Goal: Task Accomplishment & Management: Complete application form

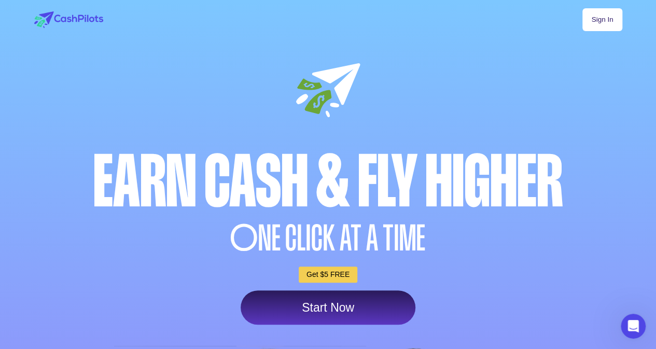
click at [323, 275] on link "Get $5 FREE" at bounding box center [328, 275] width 59 height 16
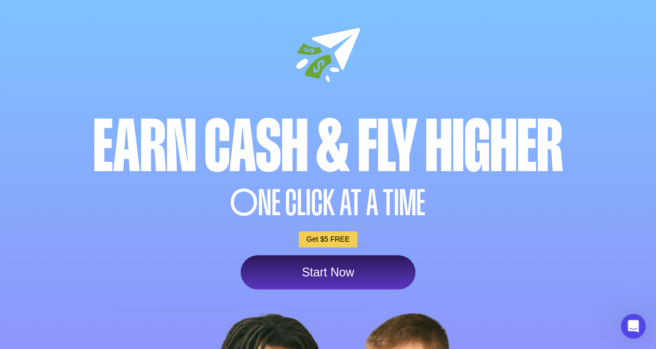
scroll to position [52, 0]
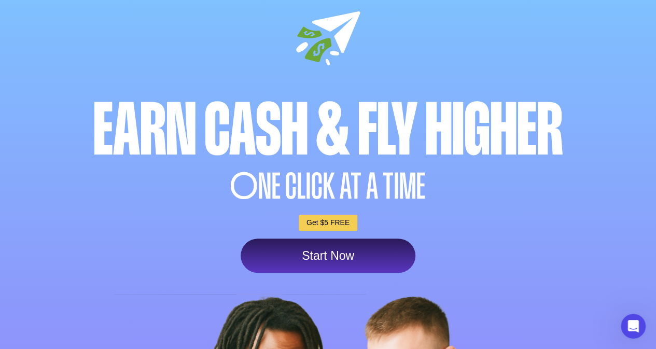
click at [316, 261] on link "Start Now" at bounding box center [328, 256] width 175 height 34
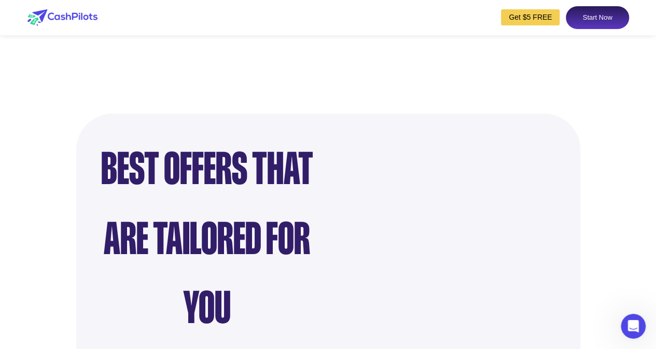
scroll to position [830, 0]
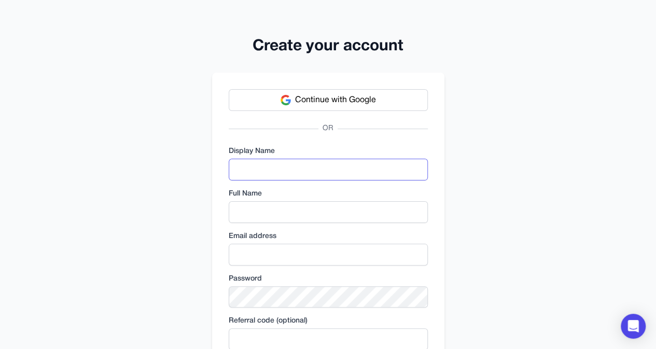
click at [263, 171] on input "text" at bounding box center [328, 170] width 199 height 22
type input "**********"
click at [271, 217] on input "text" at bounding box center [328, 212] width 199 height 22
click at [295, 168] on input "**********" at bounding box center [328, 170] width 199 height 22
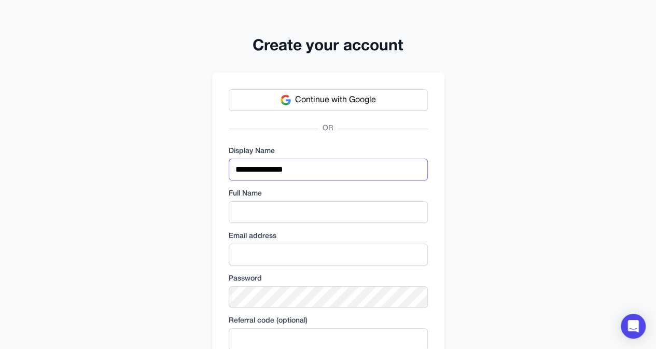
click at [295, 168] on input "**********" at bounding box center [328, 170] width 199 height 22
click at [256, 211] on input "text" at bounding box center [328, 212] width 199 height 22
paste input "**********"
type input "**********"
click at [264, 257] on input "email" at bounding box center [328, 255] width 199 height 22
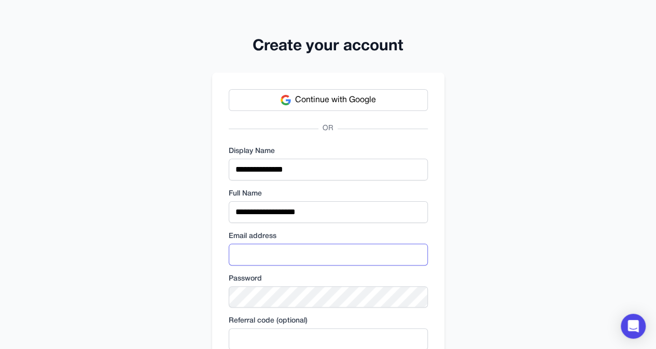
type input "**********"
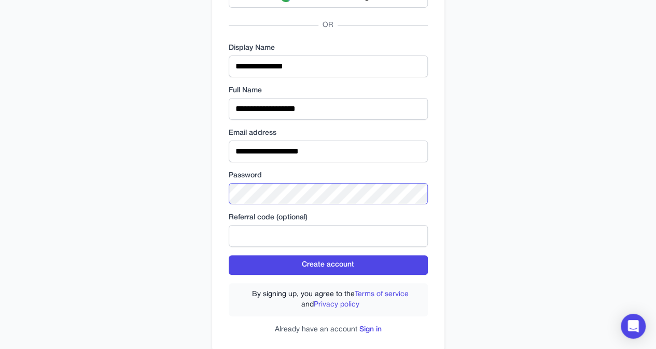
scroll to position [104, 0]
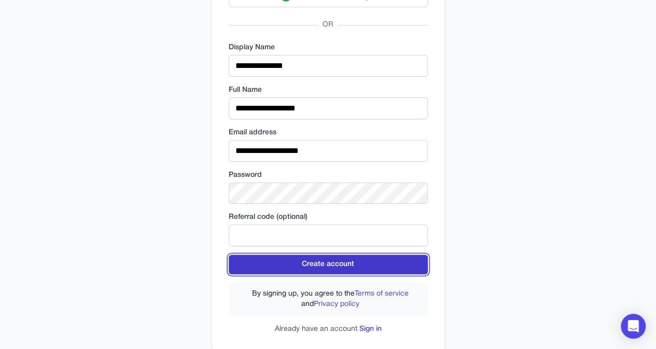
click at [332, 258] on button "Create account" at bounding box center [328, 265] width 199 height 20
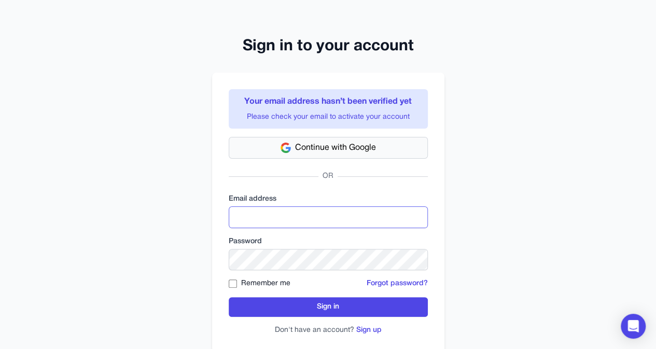
type input "**********"
click at [369, 330] on button "Sign up" at bounding box center [369, 330] width 25 height 10
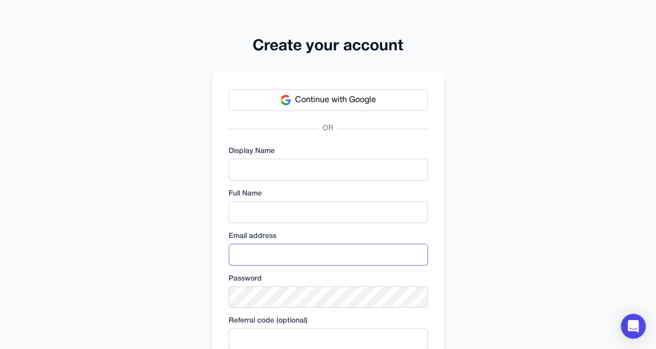
type input "**********"
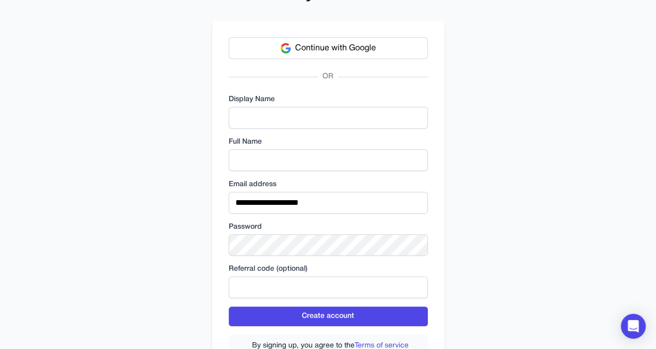
scroll to position [129, 0]
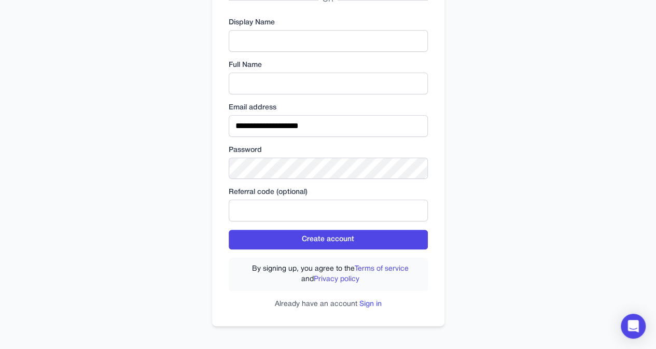
click at [370, 304] on link "Sign in" at bounding box center [371, 304] width 22 height 7
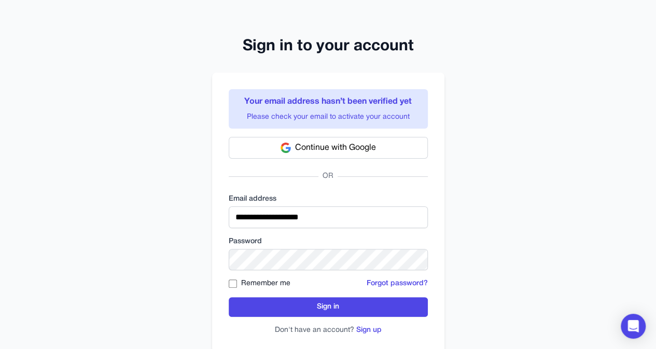
click at [238, 281] on div "Remember me" at bounding box center [260, 284] width 62 height 10
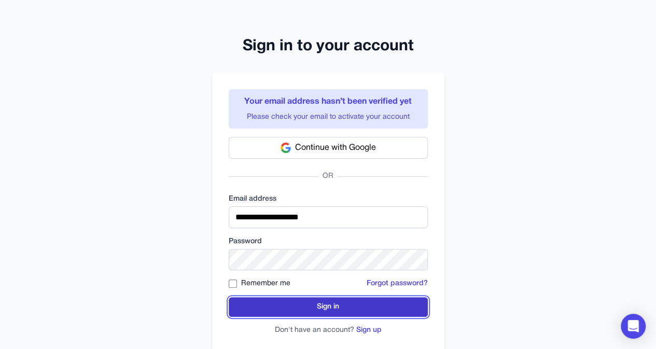
click at [331, 307] on button "Sign in" at bounding box center [328, 307] width 199 height 20
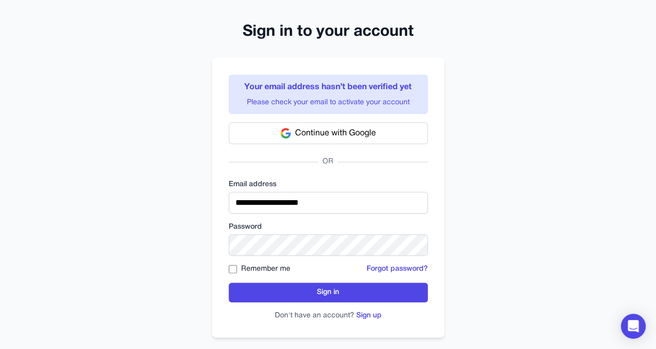
scroll to position [27, 0]
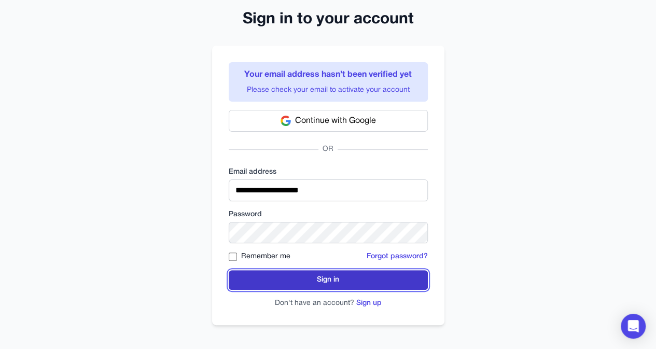
click at [297, 281] on button "Sign in" at bounding box center [328, 280] width 199 height 20
click at [333, 280] on button "Sign in" at bounding box center [328, 280] width 199 height 20
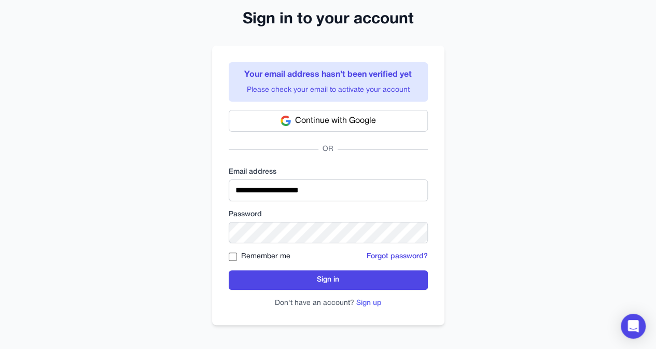
click at [369, 301] on button "Sign up" at bounding box center [369, 303] width 25 height 10
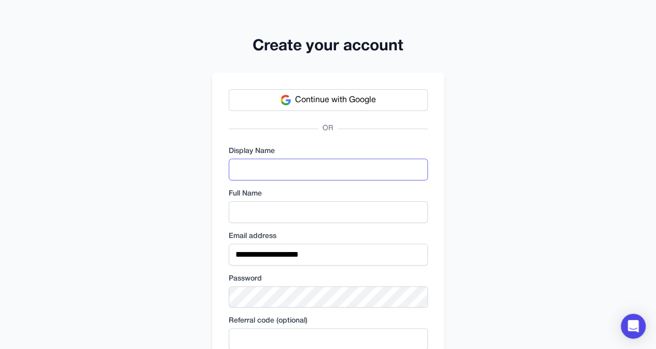
click at [277, 176] on input "text" at bounding box center [328, 170] width 199 height 22
type input "**********"
click at [284, 208] on input "text" at bounding box center [328, 212] width 199 height 22
type input "**********"
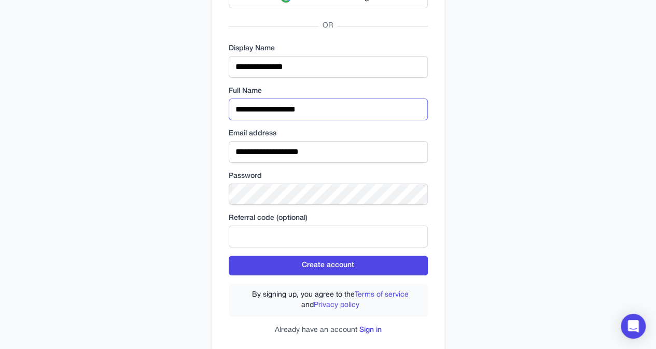
scroll to position [104, 0]
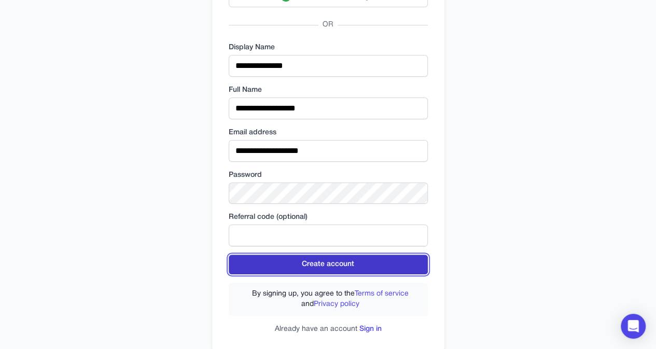
click at [312, 264] on button "Create account" at bounding box center [328, 265] width 199 height 20
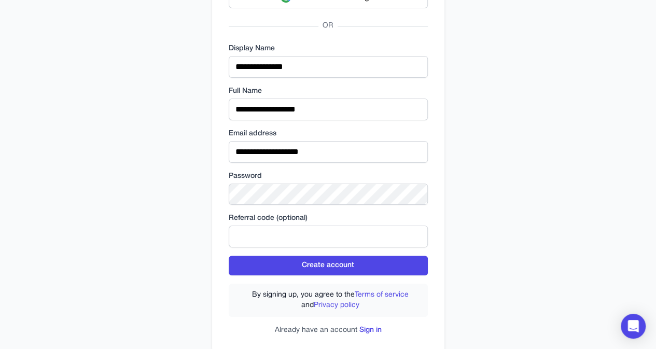
scroll to position [162, 0]
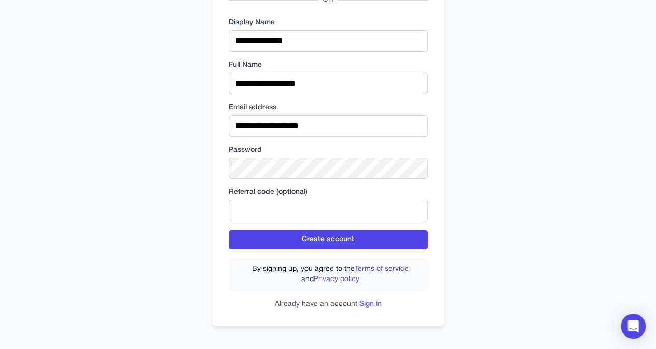
click at [373, 304] on link "Sign in" at bounding box center [371, 304] width 22 height 7
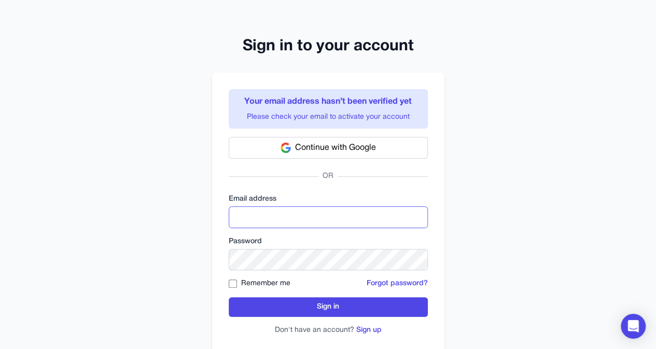
type input "**********"
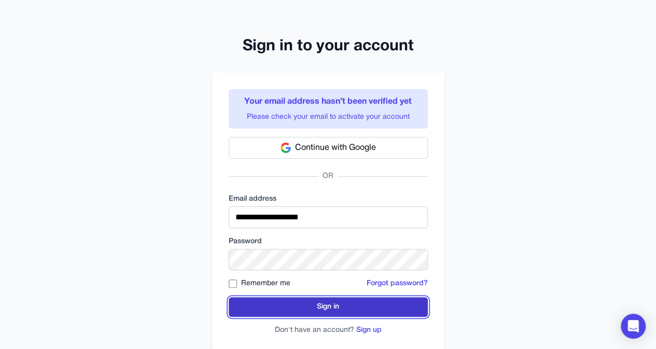
click at [335, 303] on button "Sign in" at bounding box center [328, 307] width 199 height 20
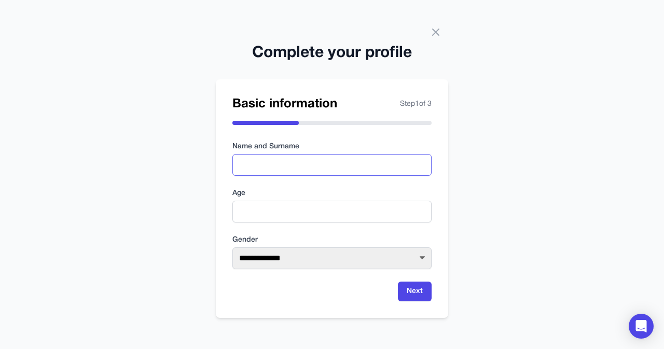
click at [267, 164] on input "text" at bounding box center [331, 165] width 199 height 22
type input "**********"
click at [262, 213] on input "number" at bounding box center [331, 212] width 199 height 22
type input "**"
click at [282, 266] on select "**********" at bounding box center [331, 259] width 199 height 22
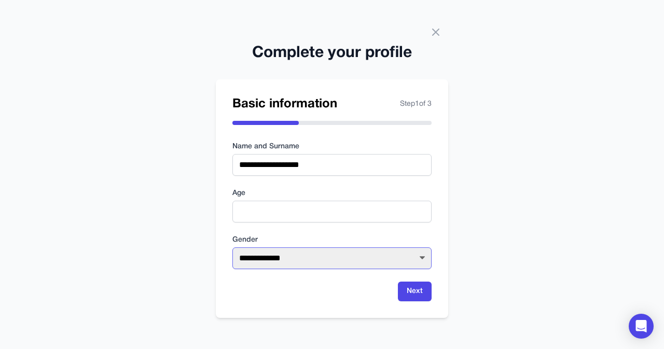
select select "****"
click at [232, 248] on select "**********" at bounding box center [331, 259] width 199 height 22
click at [411, 290] on button "Next" at bounding box center [415, 292] width 34 height 20
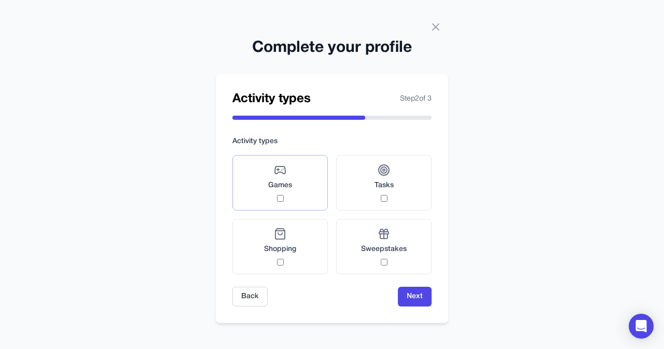
click at [283, 198] on div "Games" at bounding box center [280, 183] width 24 height 38
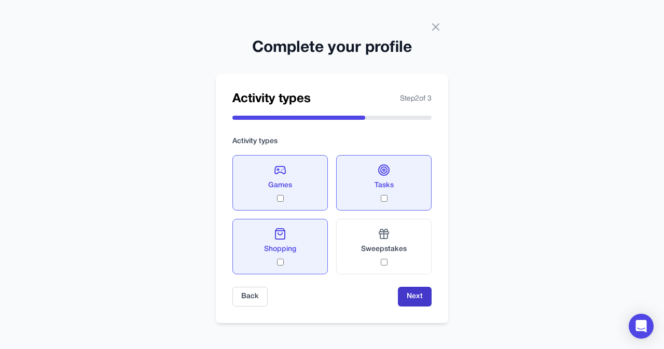
click at [422, 293] on button "Next" at bounding box center [415, 297] width 34 height 20
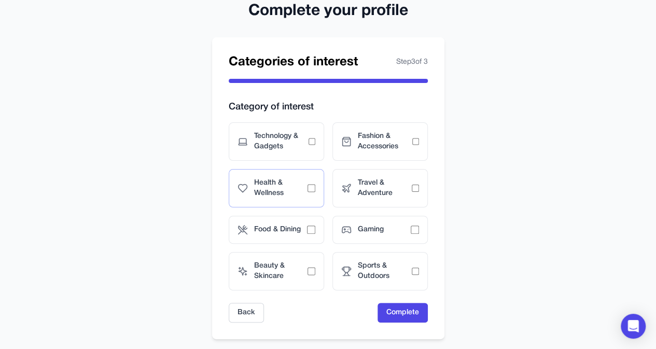
scroll to position [48, 0]
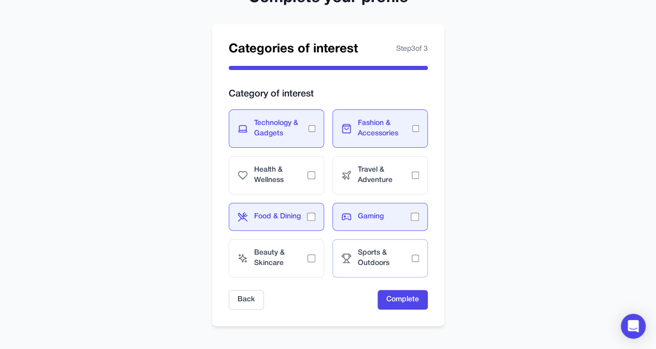
click at [408, 258] on span "Sports & Outdoors" at bounding box center [385, 258] width 54 height 21
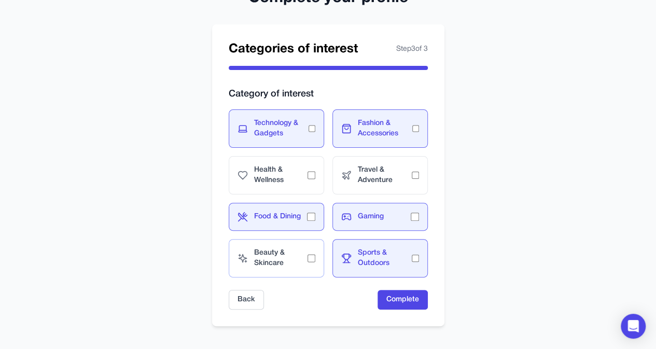
click at [316, 257] on div "Beauty & Skincare" at bounding box center [276, 258] width 95 height 38
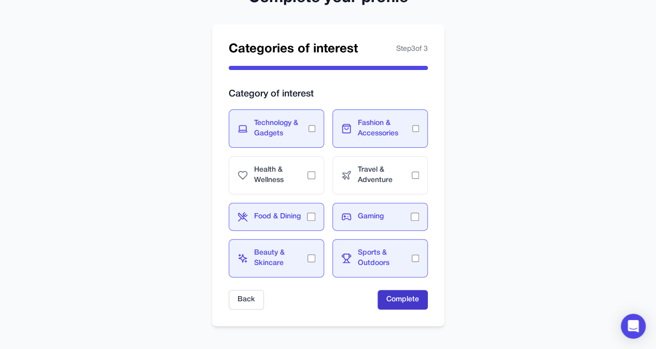
click at [397, 293] on button "Complete" at bounding box center [403, 300] width 50 height 20
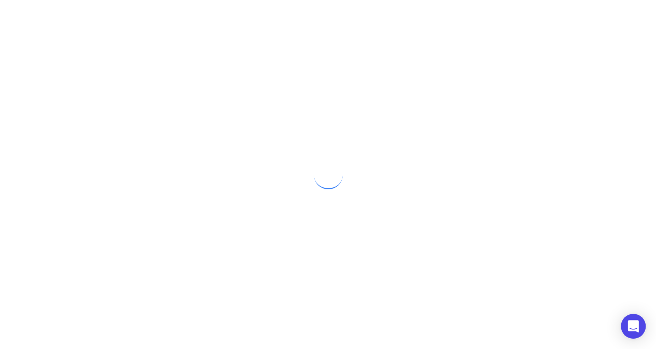
scroll to position [0, 0]
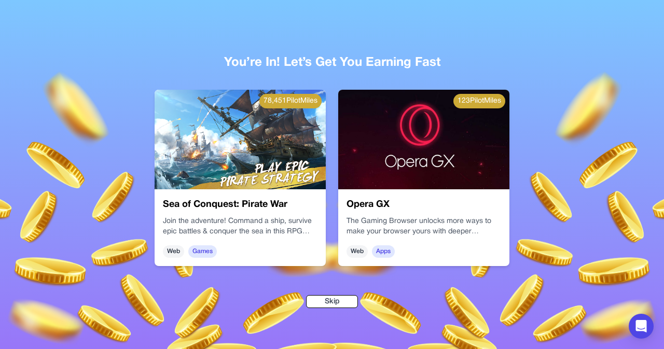
drag, startPoint x: 221, startPoint y: 209, endPoint x: 138, endPoint y: 141, distance: 107.7
click at [138, 141] on div "78,451 PilotMiles Sea of Conquest: Pirate War Join the adventure! Command a shi…" at bounding box center [332, 177] width 428 height 193
click at [207, 198] on h3 "Sea of Conquest: Pirate War" at bounding box center [240, 205] width 155 height 15
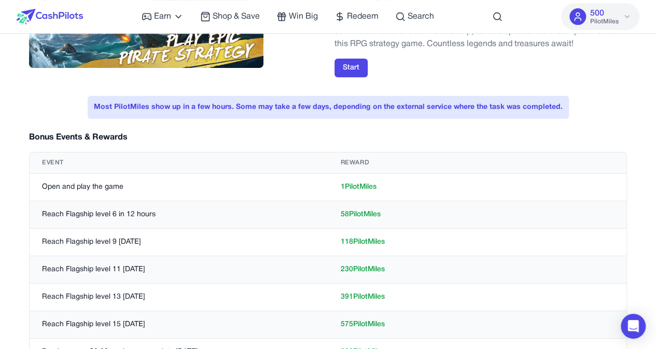
scroll to position [156, 0]
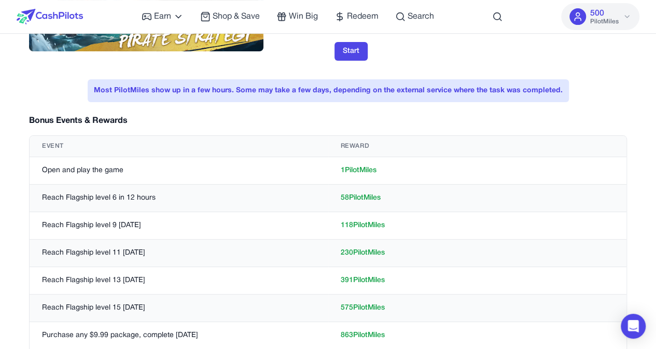
click at [632, 13] on button "500 PilotMiles" at bounding box center [600, 16] width 78 height 27
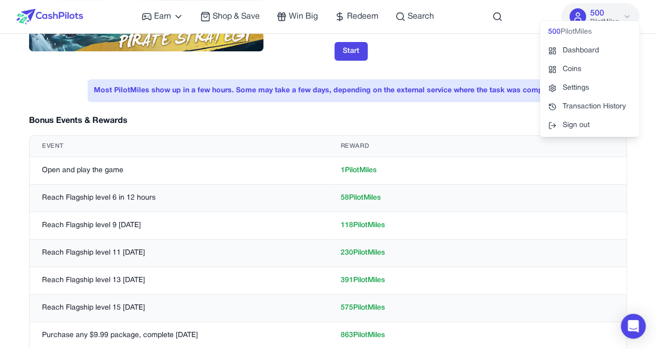
click at [454, 55] on div "Start" at bounding box center [481, 51] width 293 height 19
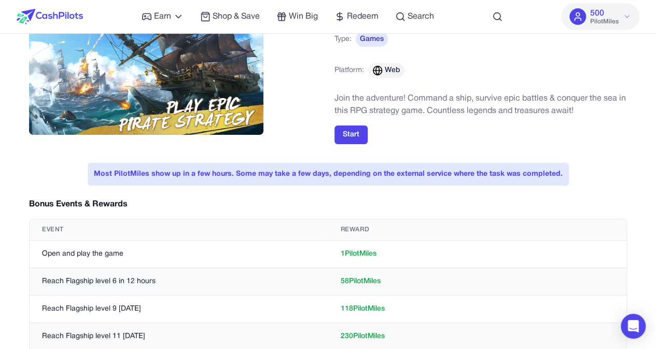
scroll to position [0, 0]
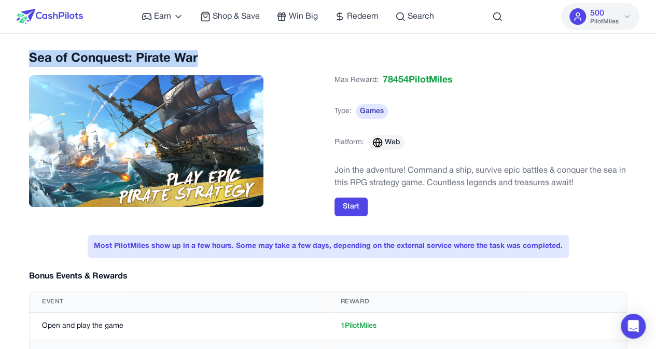
drag, startPoint x: 31, startPoint y: 59, endPoint x: 201, endPoint y: 64, distance: 170.3
click at [201, 64] on h2 "Sea of Conquest: Pirate War" at bounding box center [175, 58] width 293 height 17
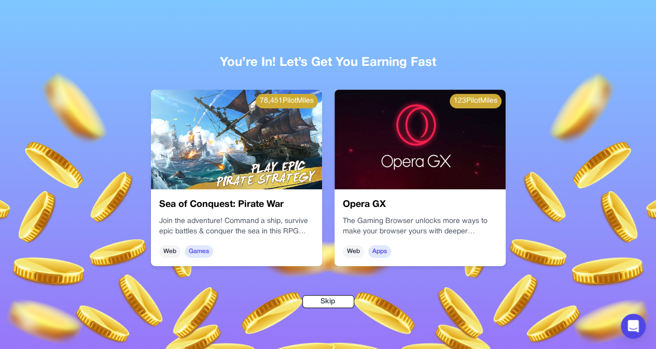
click at [382, 184] on img at bounding box center [420, 140] width 171 height 100
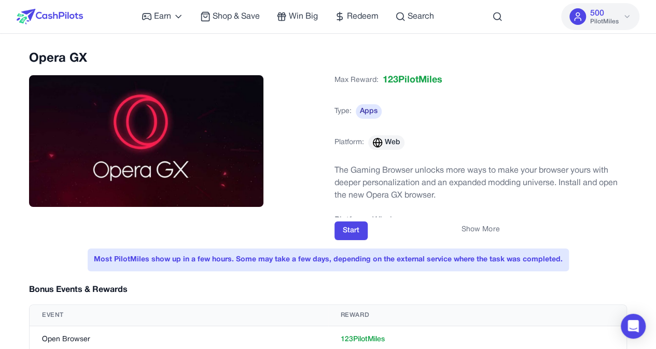
click at [356, 231] on div "Show More" at bounding box center [481, 230] width 293 height 10
click at [485, 231] on button "Show More" at bounding box center [481, 230] width 38 height 10
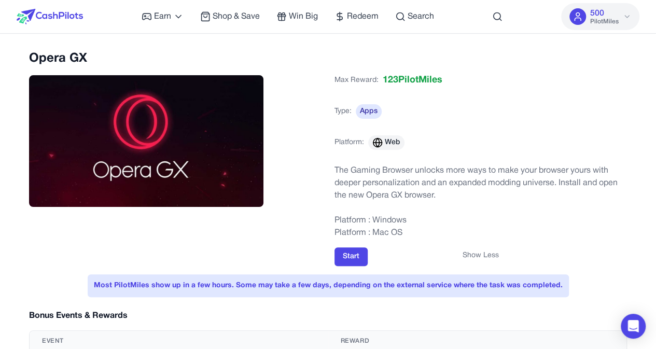
click at [349, 258] on div "Show Less" at bounding box center [481, 256] width 293 height 10
click at [351, 255] on div "Show Less" at bounding box center [481, 256] width 293 height 10
click at [460, 210] on p at bounding box center [481, 208] width 293 height 12
click at [347, 261] on button "Start" at bounding box center [351, 257] width 33 height 19
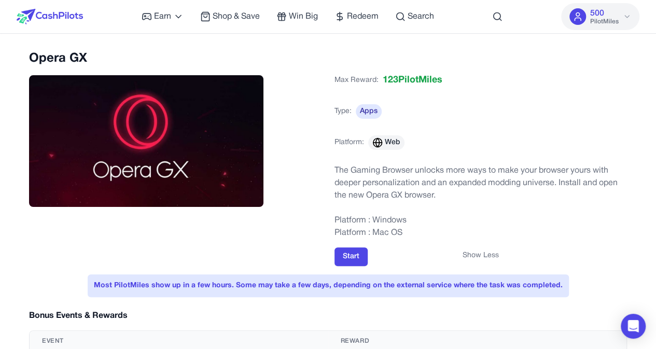
click at [349, 256] on div "Show Less" at bounding box center [481, 256] width 293 height 10
click at [287, 225] on div "Opera GX" at bounding box center [175, 138] width 293 height 176
click at [0, 117] on div "Opera GX Max Reward: 123 PilotMiles Type: Apps Platform: Web The Gaming Browser…" at bounding box center [328, 233] width 656 height 366
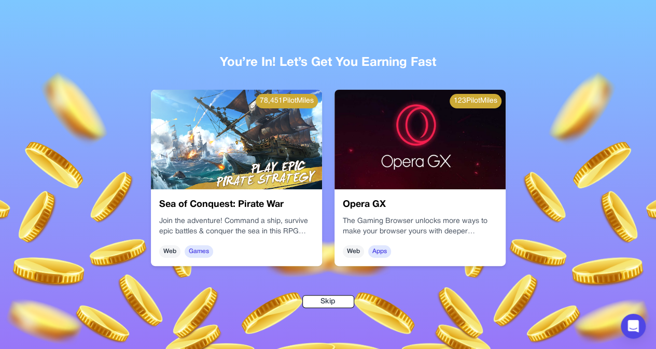
click at [267, 204] on h3 "Sea of Conquest: Pirate War" at bounding box center [236, 205] width 155 height 15
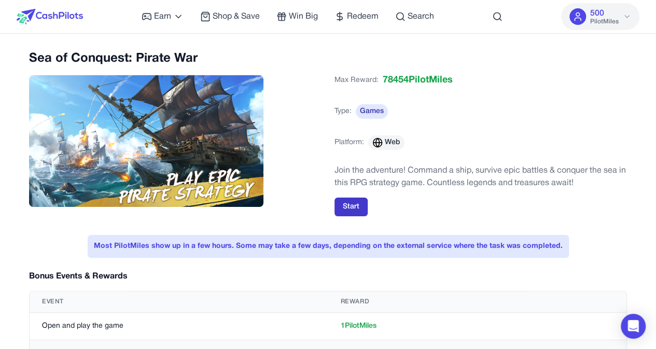
click at [358, 203] on button "Start" at bounding box center [351, 207] width 33 height 19
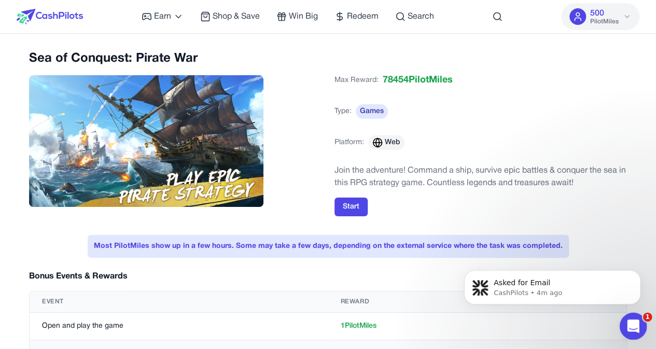
click at [632, 321] on icon "Open Intercom Messenger" at bounding box center [632, 325] width 17 height 17
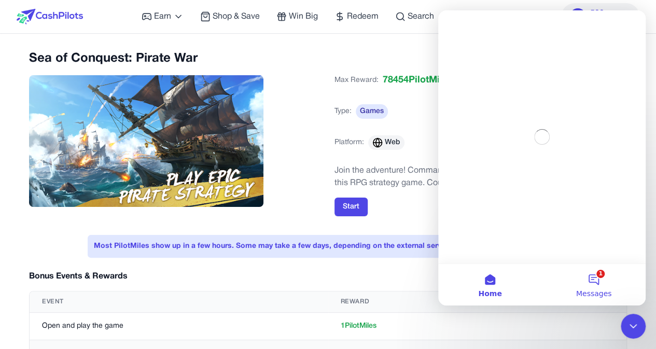
click at [586, 277] on button "1 Messages" at bounding box center [594, 285] width 104 height 42
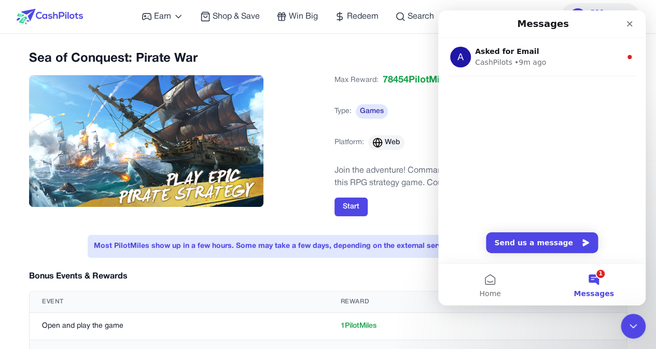
click at [300, 109] on div "Sea of Conquest: Pirate War" at bounding box center [175, 138] width 293 height 176
click at [412, 102] on div "Max Reward: 78454 PilotMiles Type: Games Platform: Web" at bounding box center [481, 115] width 293 height 93
click at [634, 22] on icon "Close" at bounding box center [630, 24] width 8 height 8
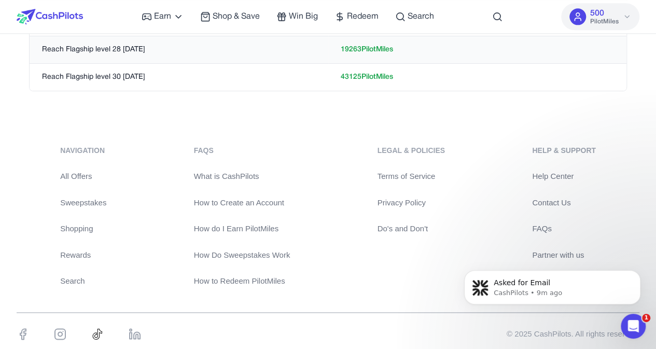
scroll to position [710, 0]
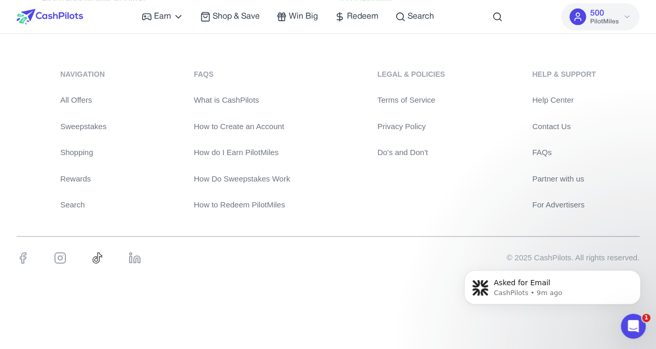
drag, startPoint x: 79, startPoint y: 98, endPoint x: 358, endPoint y: 285, distance: 335.9
click at [360, 285] on div "navigation All Offers Sweepstakes Shopping Rewards Search FAQs What is CashPilo…" at bounding box center [328, 172] width 656 height 257
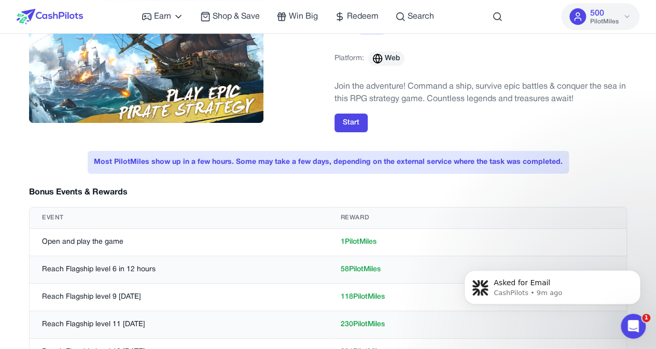
scroll to position [0, 0]
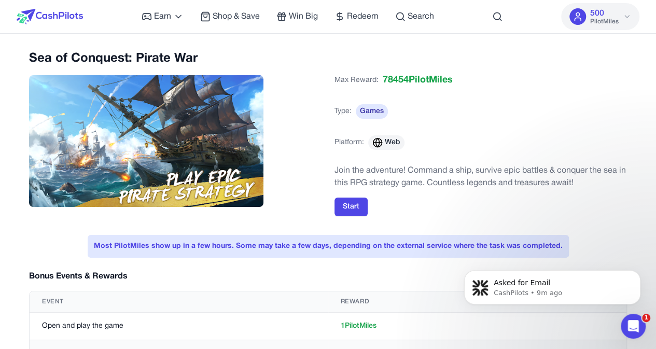
click at [382, 146] on icon at bounding box center [378, 143] width 10 height 10
click at [381, 144] on circle at bounding box center [377, 143] width 9 height 9
click at [342, 144] on span "Platform:" at bounding box center [350, 143] width 30 height 10
click at [386, 136] on span "Web" at bounding box center [386, 142] width 36 height 15
click at [339, 110] on span "Type:" at bounding box center [343, 111] width 17 height 10
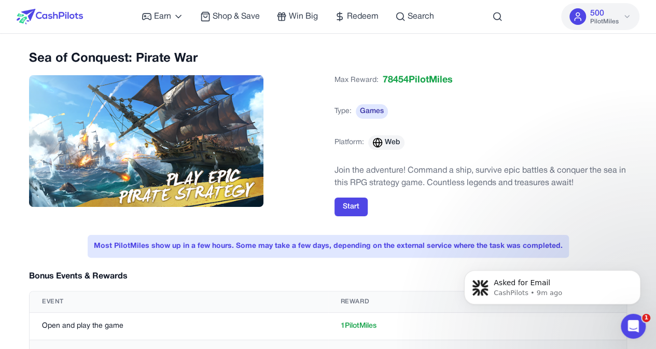
click at [369, 108] on span "Games" at bounding box center [372, 111] width 32 height 15
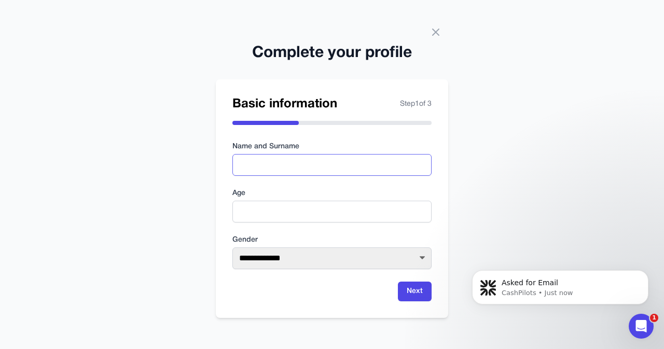
click at [278, 163] on input "text" at bounding box center [331, 165] width 199 height 22
type input "**********"
click at [286, 207] on input "number" at bounding box center [331, 212] width 199 height 22
type input "**"
click at [318, 252] on select "**********" at bounding box center [331, 259] width 199 height 22
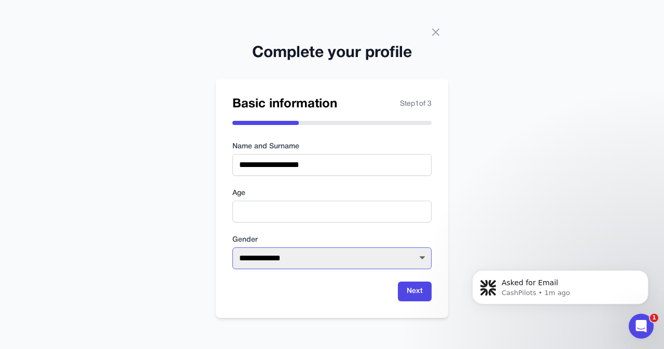
select select "****"
click at [232, 248] on select "**********" at bounding box center [331, 259] width 199 height 22
click at [412, 288] on button "Next" at bounding box center [415, 292] width 34 height 20
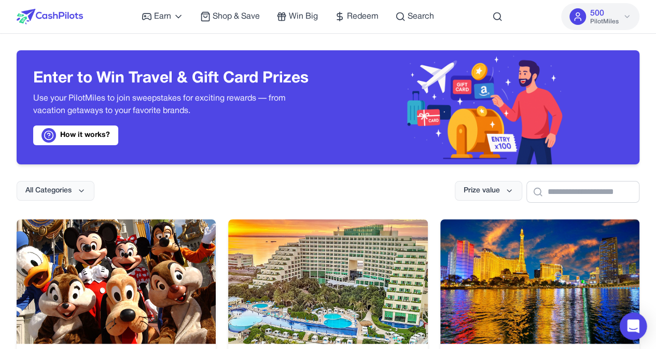
click at [642, 330] on div "Open Intercom Messenger" at bounding box center [634, 327] width 28 height 28
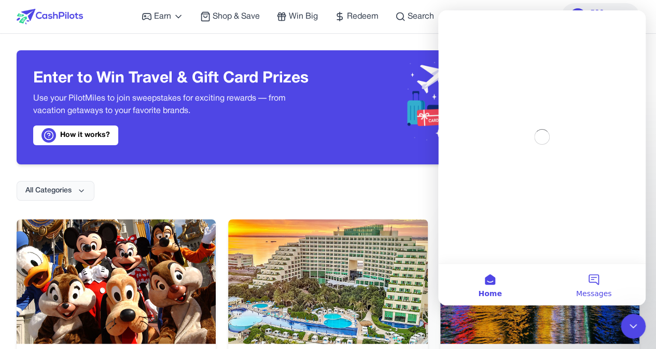
click at [592, 273] on button "Messages" at bounding box center [594, 285] width 104 height 42
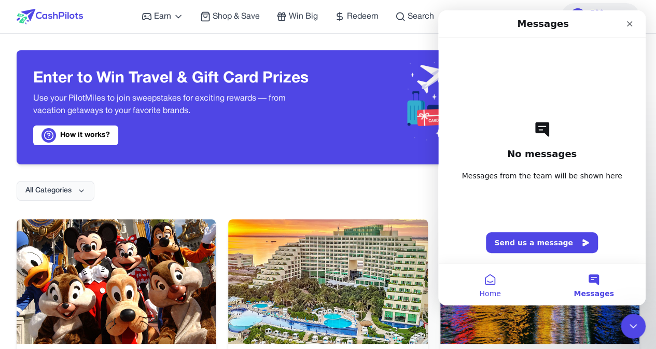
click at [487, 283] on button "Home" at bounding box center [490, 285] width 104 height 42
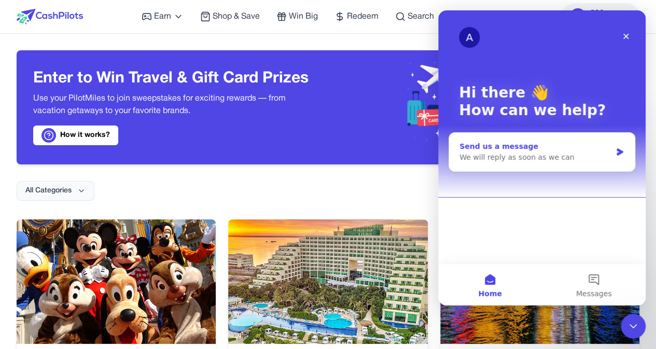
click at [535, 159] on div "We will reply as soon as we can" at bounding box center [536, 157] width 152 height 11
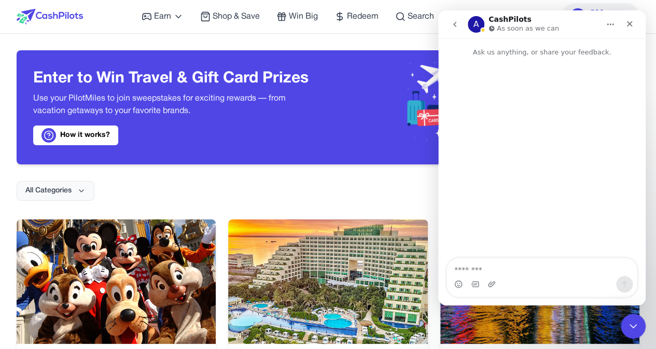
click at [450, 27] on button "go back" at bounding box center [455, 25] width 20 height 20
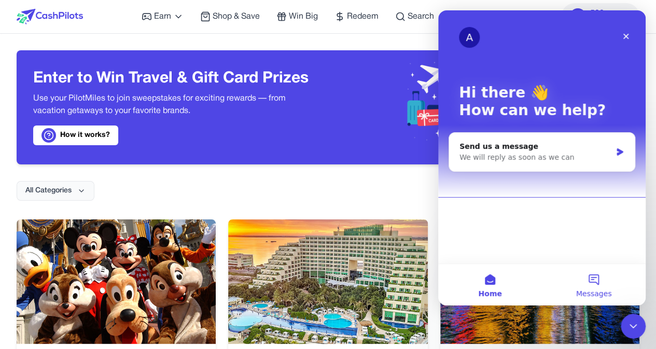
click at [591, 286] on button "Messages" at bounding box center [594, 285] width 104 height 42
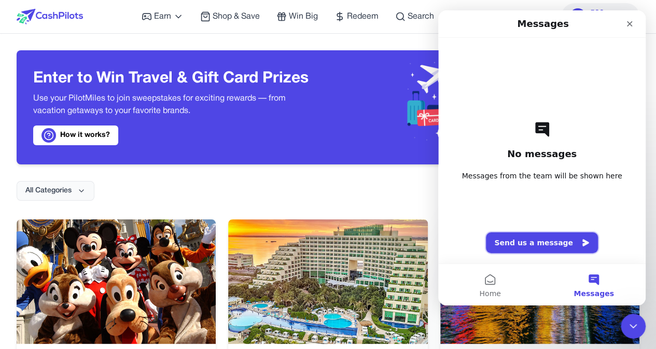
click at [559, 246] on button "Send us a message" at bounding box center [542, 242] width 112 height 21
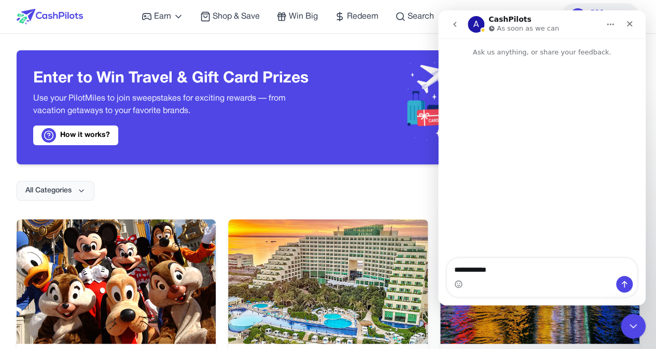
type textarea "**********"
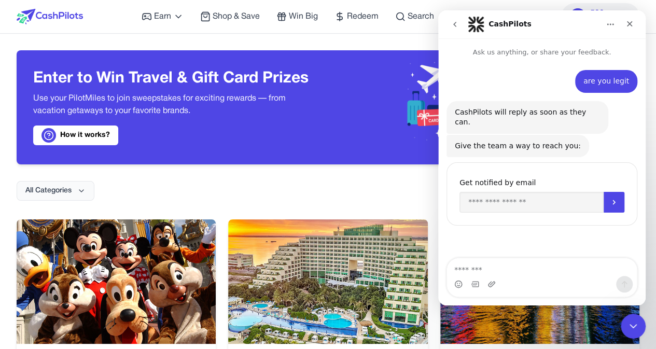
click at [458, 21] on icon "go back" at bounding box center [455, 24] width 8 height 8
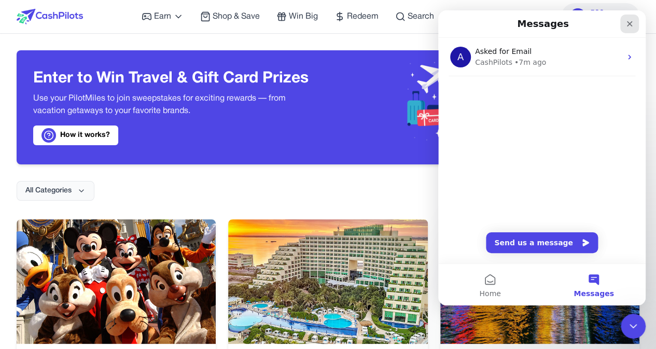
click at [629, 27] on icon "Close" at bounding box center [630, 24] width 8 height 8
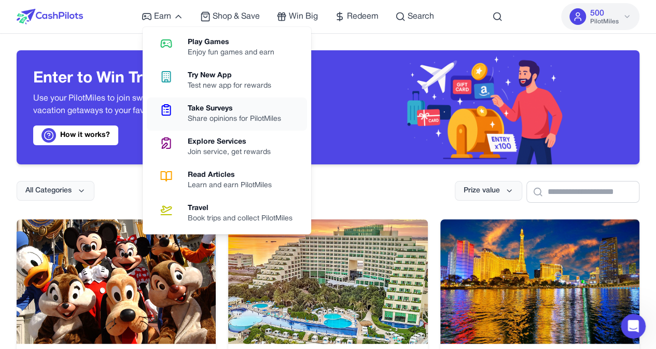
click at [237, 108] on div "Take Surveys" at bounding box center [239, 109] width 102 height 10
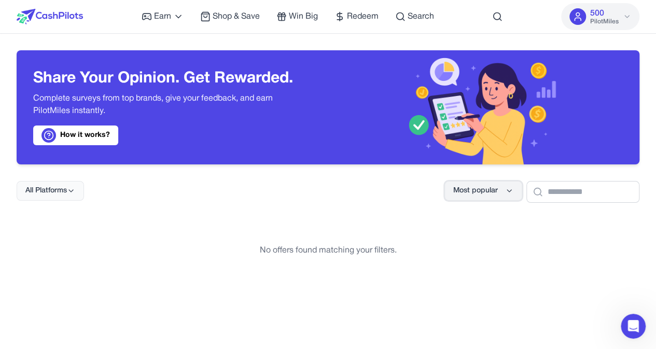
click at [477, 191] on button "Most popular" at bounding box center [484, 191] width 78 height 20
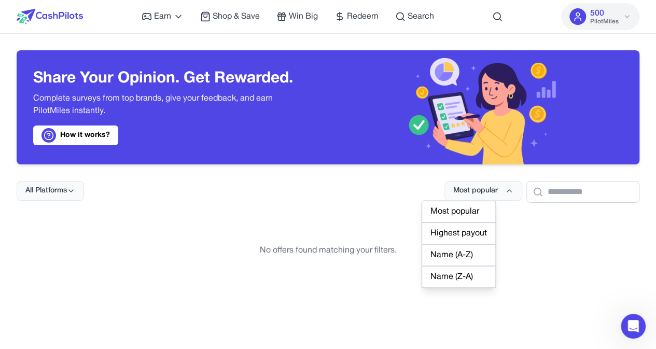
click at [475, 210] on div "Most popular" at bounding box center [459, 212] width 74 height 22
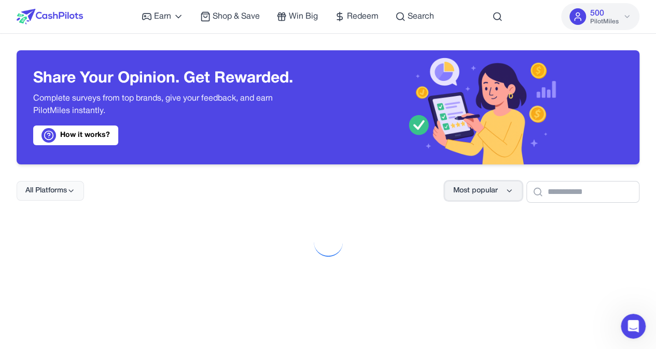
click at [479, 193] on button "Most popular" at bounding box center [484, 191] width 78 height 20
click at [267, 208] on div "Share Your Opinion. Get Rewarded. Complete surveys from top brands, give your f…" at bounding box center [328, 310] width 656 height 552
click at [172, 23] on div "Earn Play Games Enjoy fun games and earn Try New App Test new app for rewards T…" at bounding box center [288, 16] width 293 height 33
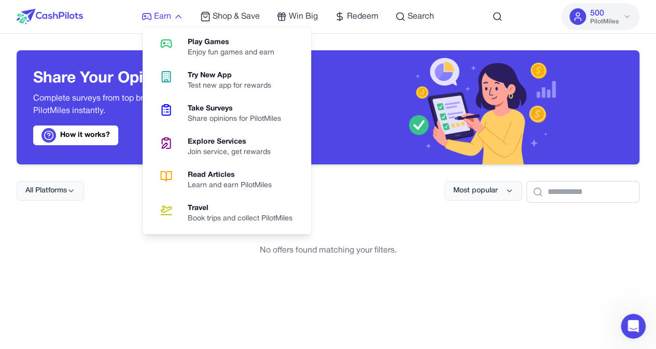
click at [168, 18] on span "Earn" at bounding box center [162, 16] width 17 height 12
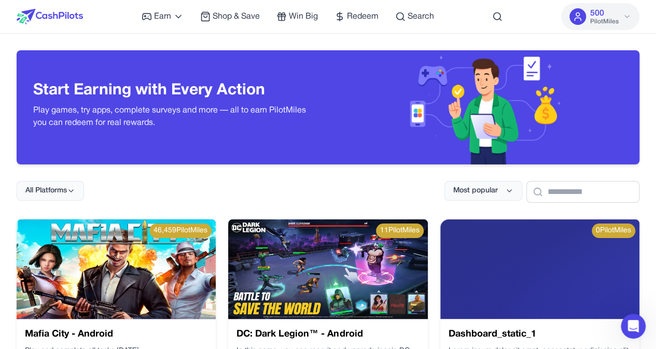
click at [358, 182] on div "All Platforms Most popular" at bounding box center [328, 184] width 623 height 38
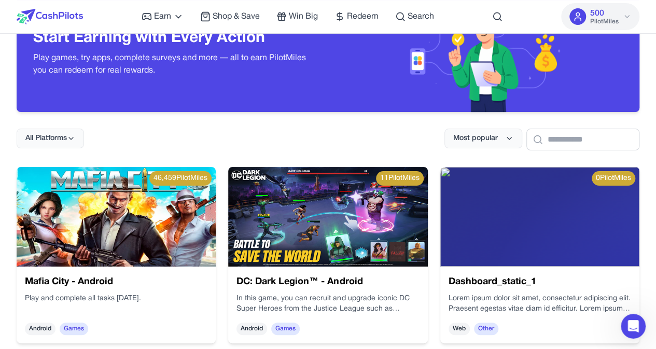
scroll to position [104, 0]
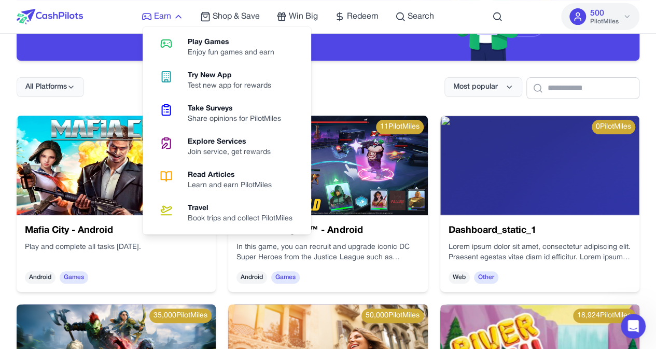
click at [170, 18] on span "Earn" at bounding box center [162, 16] width 17 height 12
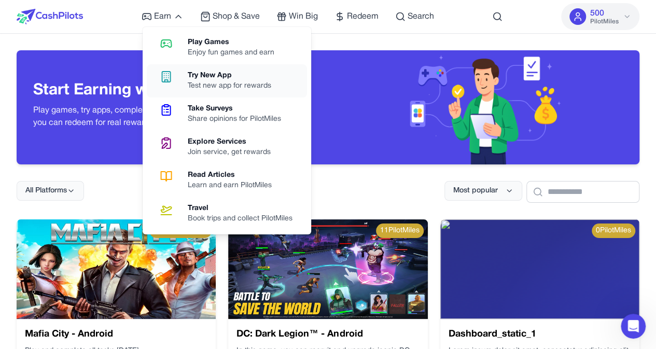
click at [207, 84] on div "Test new app for rewards" at bounding box center [234, 86] width 92 height 10
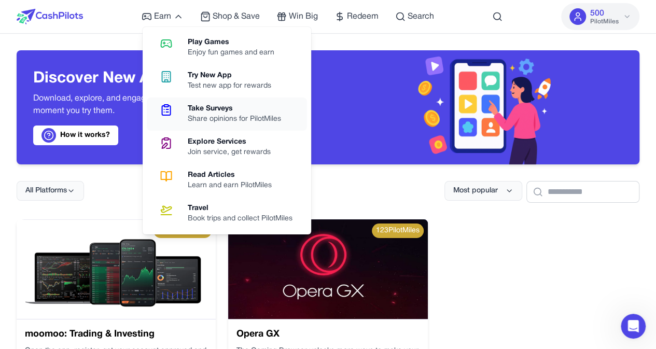
click at [240, 115] on div "Share opinions for PilotMiles" at bounding box center [239, 119] width 102 height 10
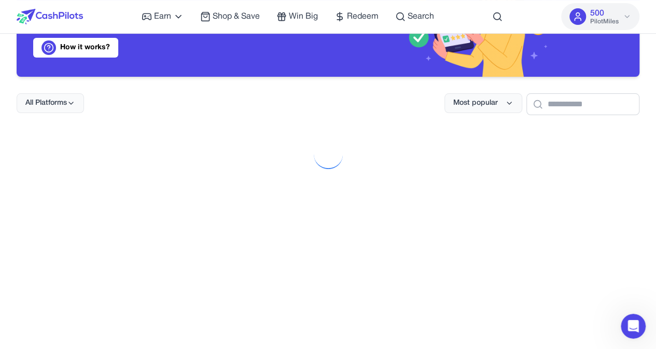
scroll to position [104, 0]
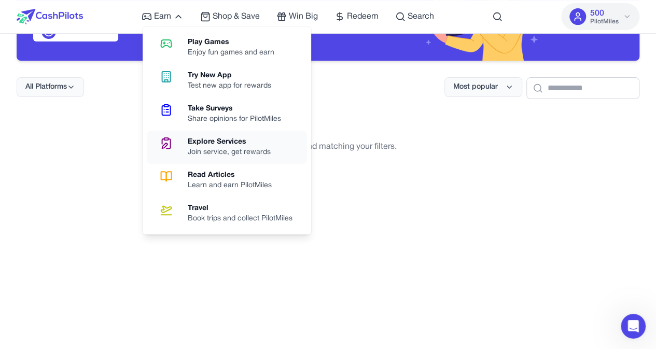
click at [197, 144] on div "Explore Services" at bounding box center [233, 142] width 91 height 10
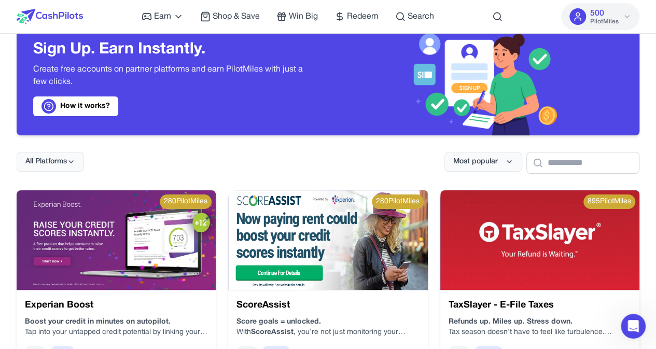
scroll to position [52, 0]
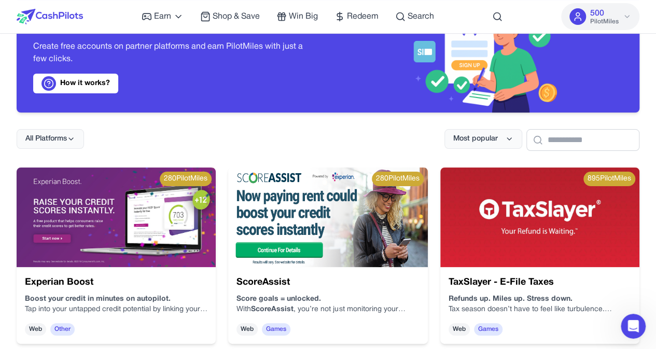
drag, startPoint x: 136, startPoint y: 249, endPoint x: 13, endPoint y: 252, distance: 123.6
drag, startPoint x: 82, startPoint y: 284, endPoint x: 0, endPoint y: 275, distance: 82.5
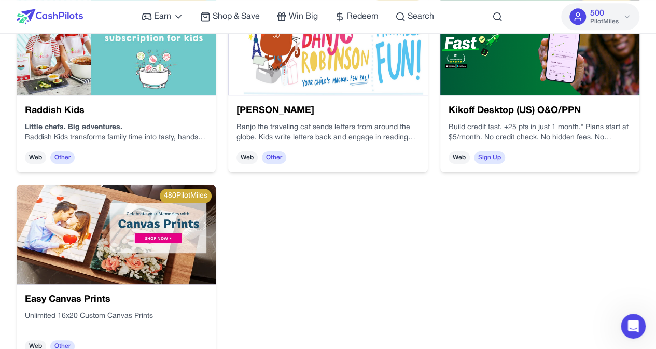
scroll to position [415, 0]
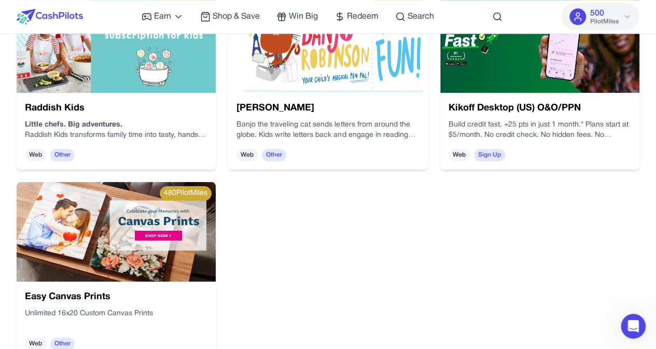
click at [121, 287] on div "Easy Canvas Prints Unlimited 16x20 Custom Canvas Prints Web Other" at bounding box center [116, 320] width 199 height 77
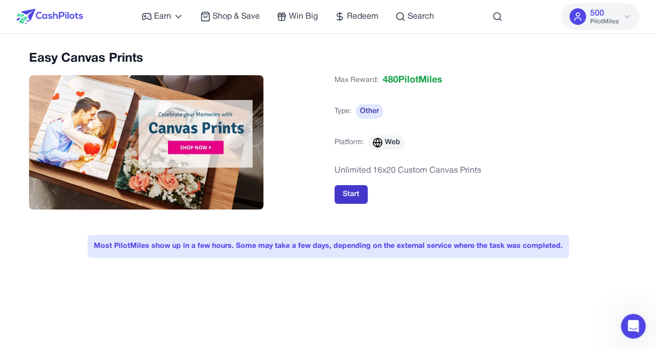
click at [351, 190] on button "Start" at bounding box center [351, 194] width 33 height 19
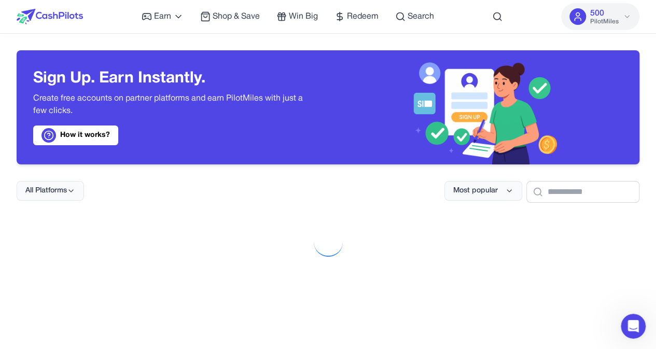
scroll to position [415, 0]
